Goal: Transaction & Acquisition: Purchase product/service

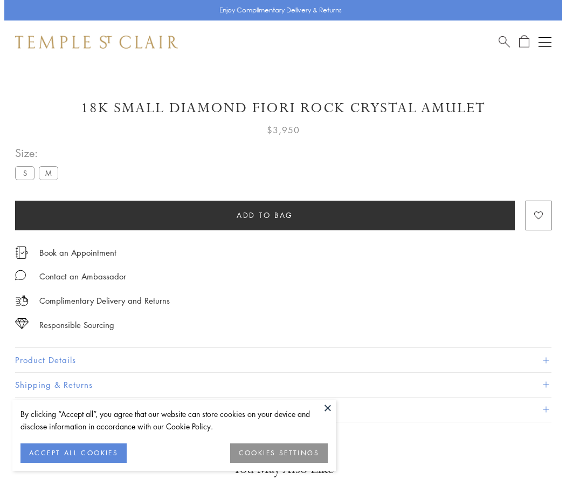
scroll to position [34, 0]
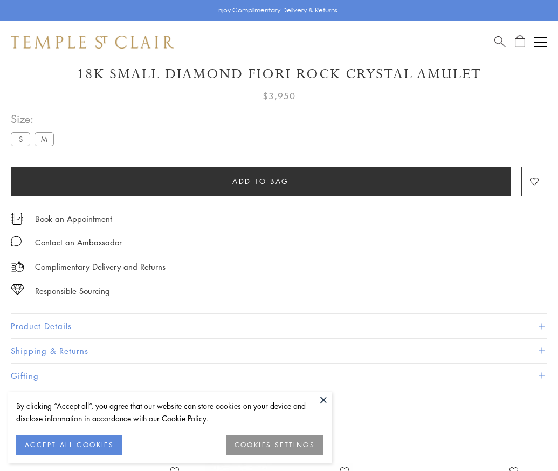
click at [260, 181] on span "Add to bag" at bounding box center [260, 181] width 57 height 12
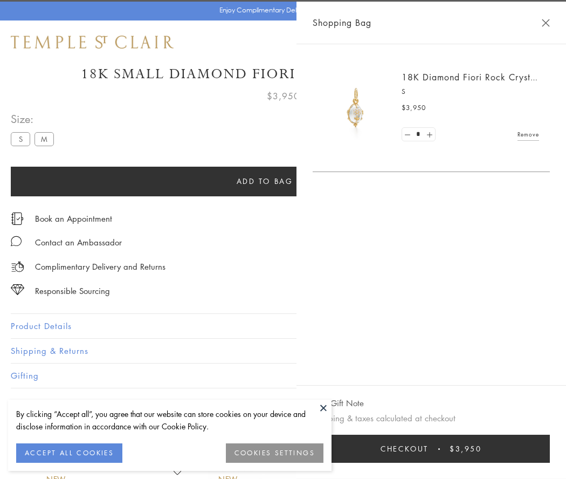
click at [458, 449] on button "Checkout $3,950" at bounding box center [431, 449] width 237 height 28
